Goal: Task Accomplishment & Management: Complete application form

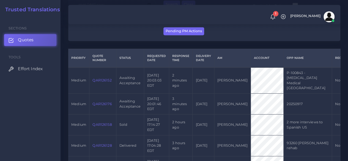
scroll to position [119, 0]
click at [102, 103] on link "QAR126176" at bounding box center [101, 104] width 19 height 4
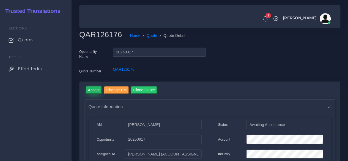
click at [95, 89] on input "Accept" at bounding box center [94, 89] width 16 height 7
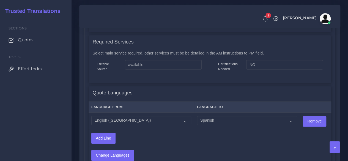
scroll to position [325, 0]
click at [208, 118] on select "Acoli Afar Afrikaans Akan Akateko [DEMOGRAPHIC_DATA] American Sign Language (AS…" at bounding box center [247, 120] width 100 height 9
select select "15011"
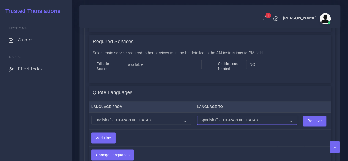
click at [197, 116] on select "Acoli Afar Afrikaans Akan Akateko [DEMOGRAPHIC_DATA] American Sign Language (AS…" at bounding box center [247, 120] width 100 height 9
click at [126, 154] on input "Change Languages" at bounding box center [113, 155] width 42 height 10
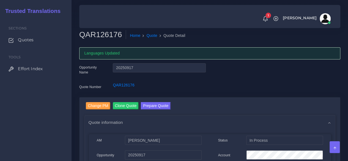
click at [104, 37] on h2 "QAR126176" at bounding box center [102, 34] width 47 height 9
copy h2 "QAR126176"
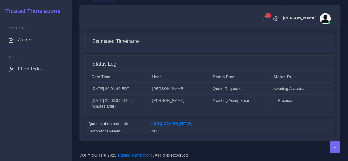
scroll to position [475, 0]
click at [172, 121] on link "https://workdrive.zoho.com/fgoh3e43b1a1fe2124b65bedd7c3c51a0e040/teams/fgoh3e43…" at bounding box center [171, 123] width 41 height 4
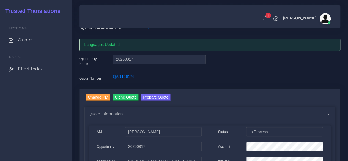
scroll to position [8, 0]
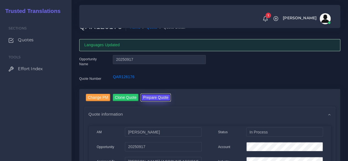
click at [153, 96] on button "Prepare Quote" at bounding box center [156, 97] width 30 height 7
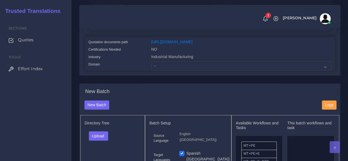
scroll to position [137, 0]
click at [166, 70] on select "- Advertising and Media Agriculture, Forestry and Fishing Architecture, Buildin…" at bounding box center [241, 65] width 180 height 9
select select "Industrial Manufacturing"
click at [151, 70] on select "- Advertising and Media Agriculture, Forestry and Fishing Architecture, Buildin…" at bounding box center [241, 65] width 180 height 9
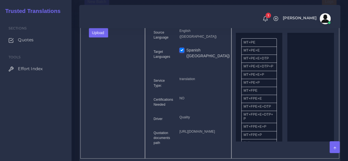
scroll to position [253, 0]
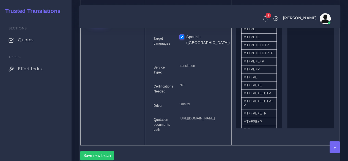
click at [98, 24] on button "Upload" at bounding box center [99, 19] width 20 height 9
click at [100, 44] on label "Files" at bounding box center [108, 40] width 38 height 7
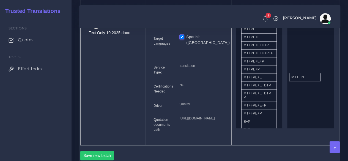
drag, startPoint x: 264, startPoint y: 89, endPoint x: 299, endPoint y: 86, distance: 35.1
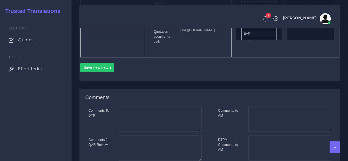
scroll to position [346, 0]
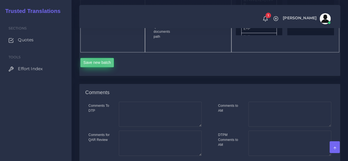
click at [97, 67] on button "Save new batch" at bounding box center [97, 62] width 34 height 9
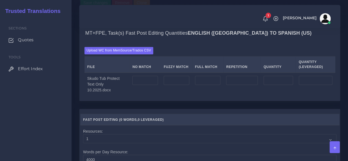
scroll to position [420, 0]
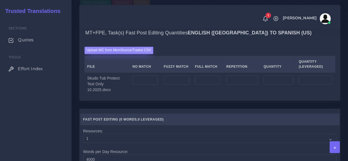
click at [115, 54] on label "Upload WC from MemSource/Trados CSV" at bounding box center [119, 50] width 69 height 7
click at [0, 0] on input "Upload WC from MemSource/Trados CSV" at bounding box center [0, 0] width 0 height 0
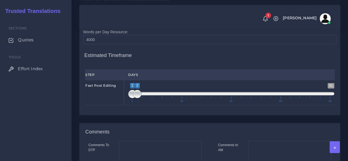
scroll to position [556, 0]
type input "1;1"
drag, startPoint x: 135, startPoint y: 125, endPoint x: 121, endPoint y: 125, distance: 14.0
click at [121, 105] on div "Fast Post Editing 1 41 1 1 1 — 1 1 11 21 31 41 1;1" at bounding box center [210, 92] width 258 height 25
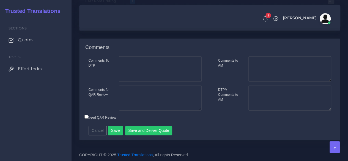
scroll to position [671, 0]
click at [135, 128] on button "Save and Deliver Quote" at bounding box center [148, 130] width 47 height 9
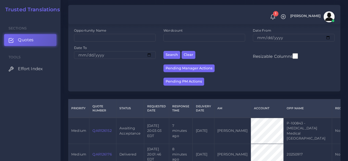
scroll to position [74, 0]
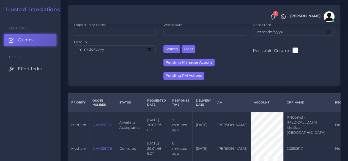
click at [102, 124] on link "QAR126152" at bounding box center [101, 125] width 19 height 4
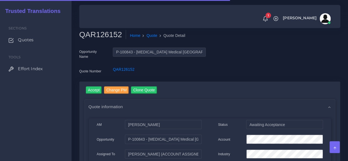
click at [108, 32] on h2 "QAR126152" at bounding box center [102, 34] width 47 height 9
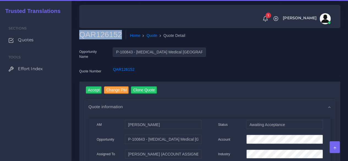
click at [108, 32] on h2 "QAR126152" at bounding box center [102, 34] width 47 height 9
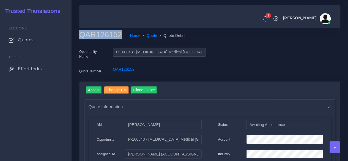
copy h2 "QAR126152"
click at [91, 89] on input "Accept" at bounding box center [94, 89] width 16 height 7
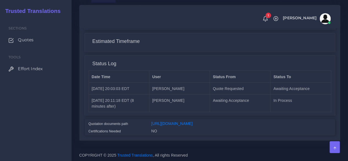
scroll to position [463, 0]
click at [165, 121] on link "[URL][DOMAIN_NAME]" at bounding box center [171, 123] width 41 height 4
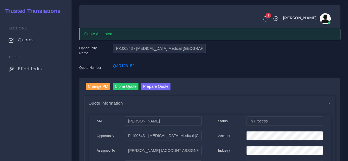
scroll to position [17, 0]
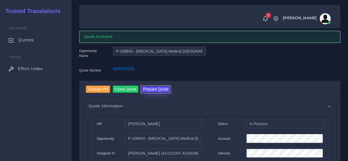
click at [153, 89] on button "Prepare Quote" at bounding box center [156, 89] width 30 height 7
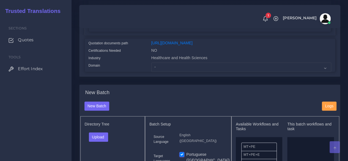
scroll to position [156, 0]
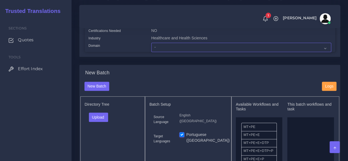
click at [169, 52] on select "- Advertising and Media Agriculture, Forestry and Fishing Architecture, Buildin…" at bounding box center [241, 47] width 180 height 9
select select "Healthcare and Health Sciences"
click at [151, 52] on select "- Advertising and Media Agriculture, Forestry and Fishing Architecture, Buildin…" at bounding box center [241, 47] width 180 height 9
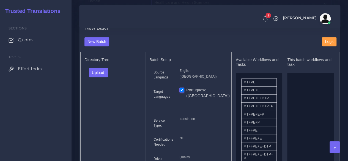
scroll to position [202, 0]
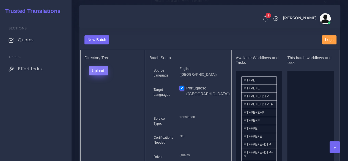
click at [103, 75] on button "Upload" at bounding box center [99, 70] width 20 height 9
click at [103, 95] on label "Files" at bounding box center [108, 91] width 38 height 7
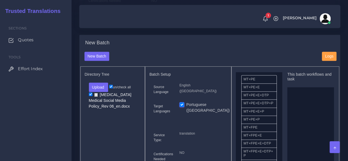
scroll to position [19, 0]
drag, startPoint x: 254, startPoint y: 137, endPoint x: 306, endPoint y: 135, distance: 51.5
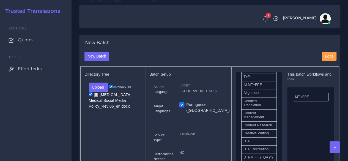
scroll to position [171, 0]
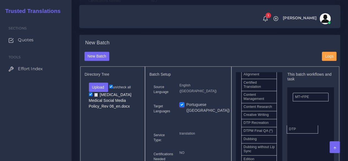
drag, startPoint x: 255, startPoint y: 138, endPoint x: 307, endPoint y: 138, distance: 52.0
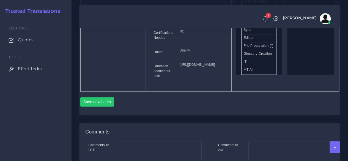
scroll to position [309, 0]
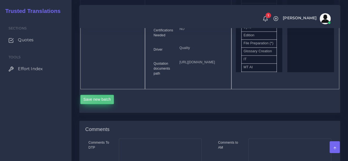
click at [104, 104] on button "Save new batch" at bounding box center [97, 99] width 34 height 9
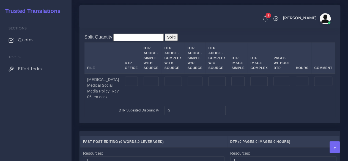
scroll to position [526, 0]
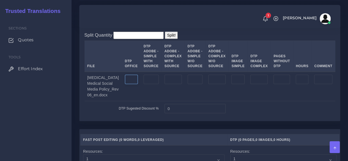
click at [125, 84] on input "number" at bounding box center [131, 79] width 13 height 9
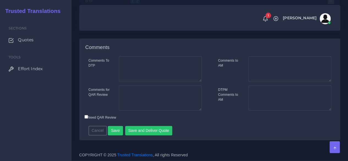
scroll to position [806, 0]
type input "5"
click at [113, 130] on button "Save" at bounding box center [115, 130] width 15 height 9
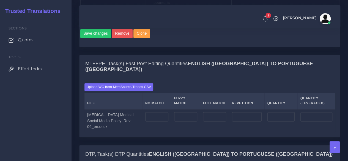
scroll to position [462, 0]
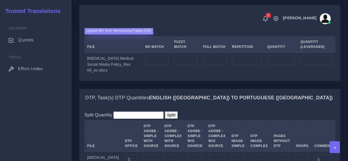
click at [112, 34] on label "Upload WC from MemSource/Trados CSV" at bounding box center [119, 30] width 69 height 7
click at [0, 0] on input "Upload WC from MemSource/Trados CSV" at bounding box center [0, 0] width 0 height 0
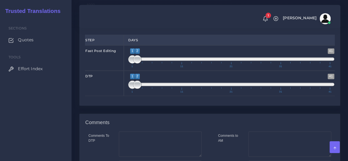
scroll to position [716, 0]
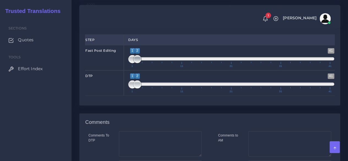
type input "1;1"
drag, startPoint x: 138, startPoint y: 89, endPoint x: 129, endPoint y: 88, distance: 9.4
click at [129, 63] on span at bounding box center [132, 59] width 8 height 8
type input "1;1"
drag, startPoint x: 136, startPoint y: 116, endPoint x: 129, endPoint y: 115, distance: 7.5
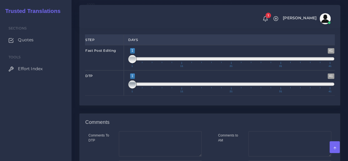
click at [129, 89] on span at bounding box center [132, 84] width 8 height 8
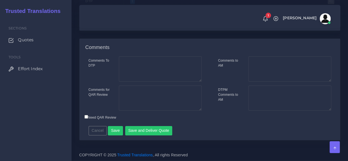
scroll to position [814, 0]
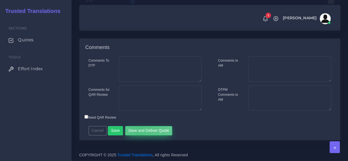
click at [138, 135] on button "Save and Deliver Quote" at bounding box center [148, 130] width 47 height 9
